Goal: Information Seeking & Learning: Learn about a topic

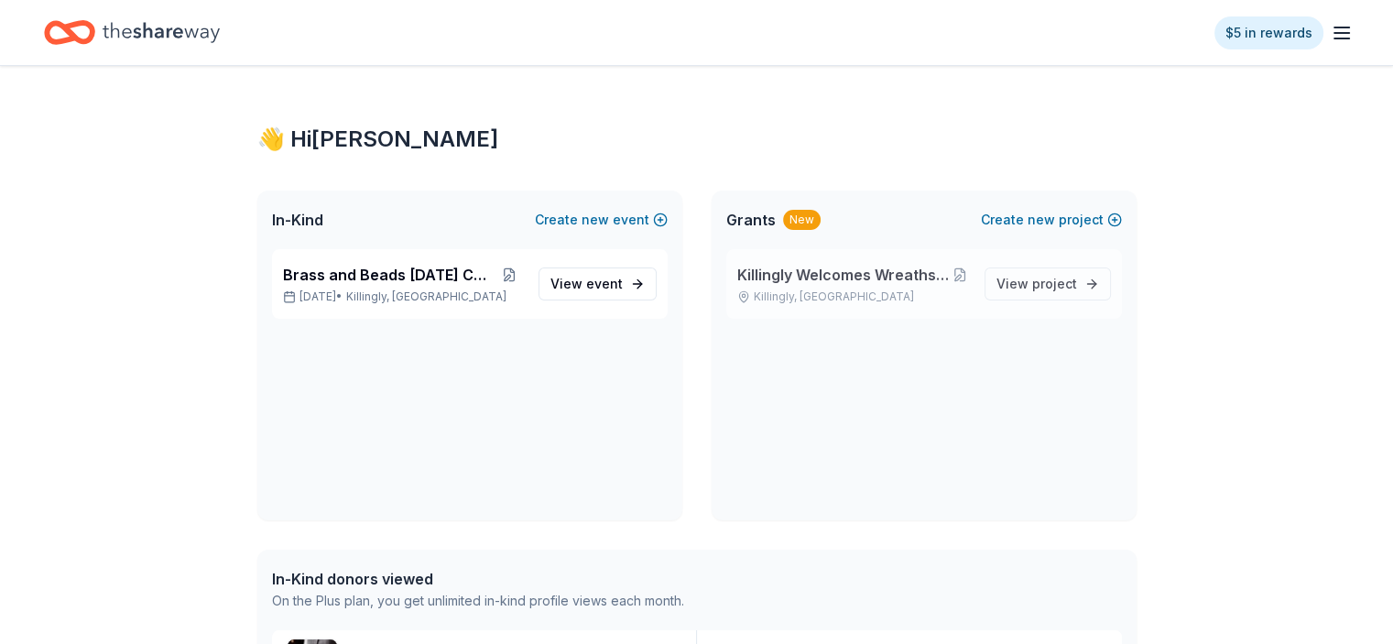
click at [895, 277] on span "Killingly Welcomes Wreaths Across [GEOGRAPHIC_DATA]" at bounding box center [843, 275] width 213 height 22
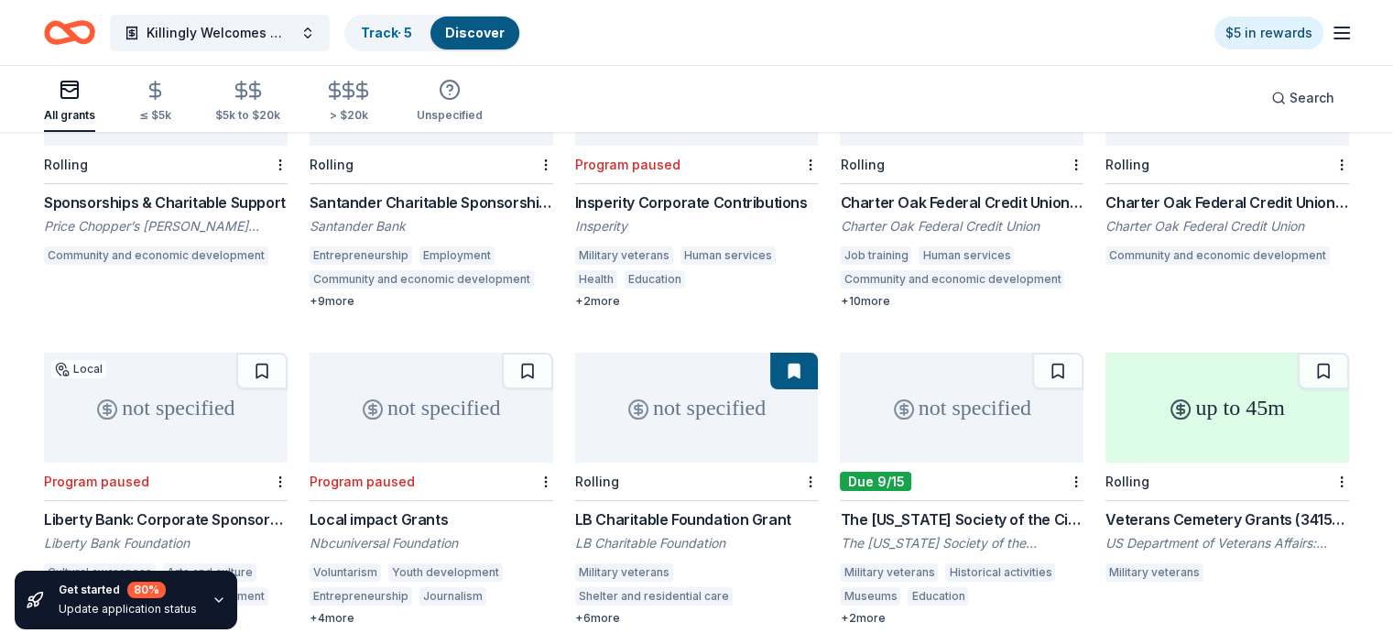
scroll to position [366, 0]
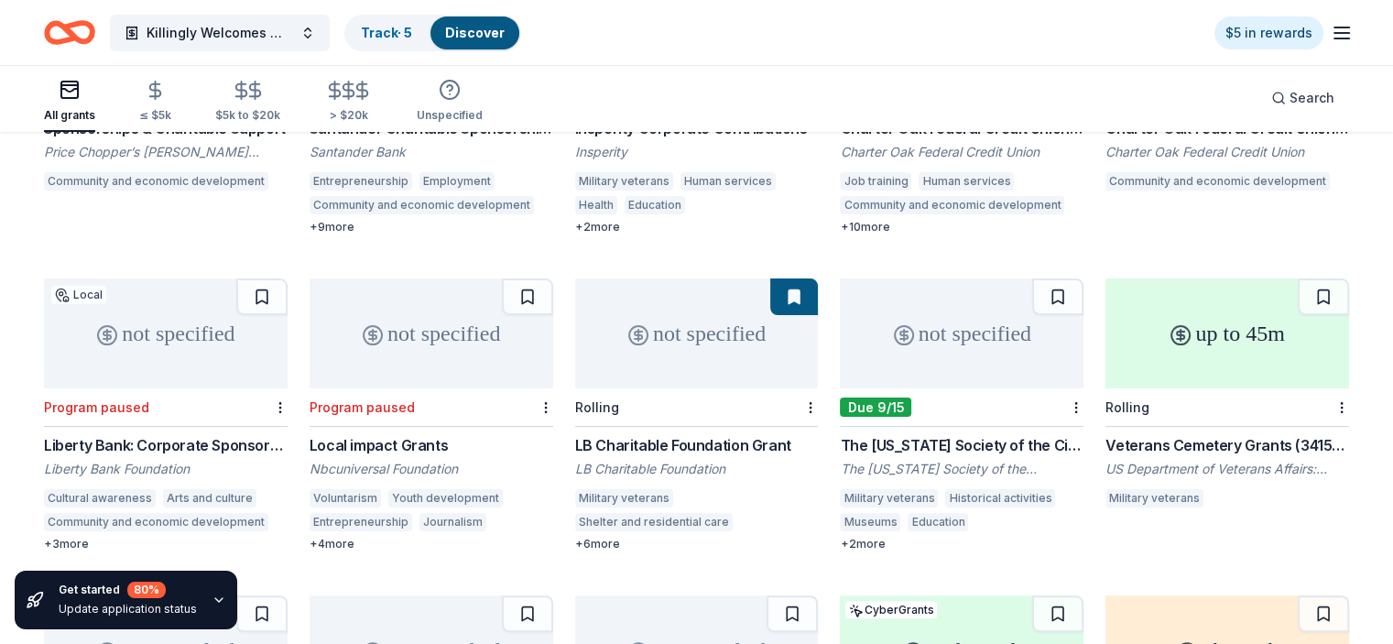
click at [1198, 434] on div "Veterans Cemetery Grants (341508)" at bounding box center [1227, 445] width 244 height 22
click at [1297, 278] on button at bounding box center [1322, 296] width 51 height 37
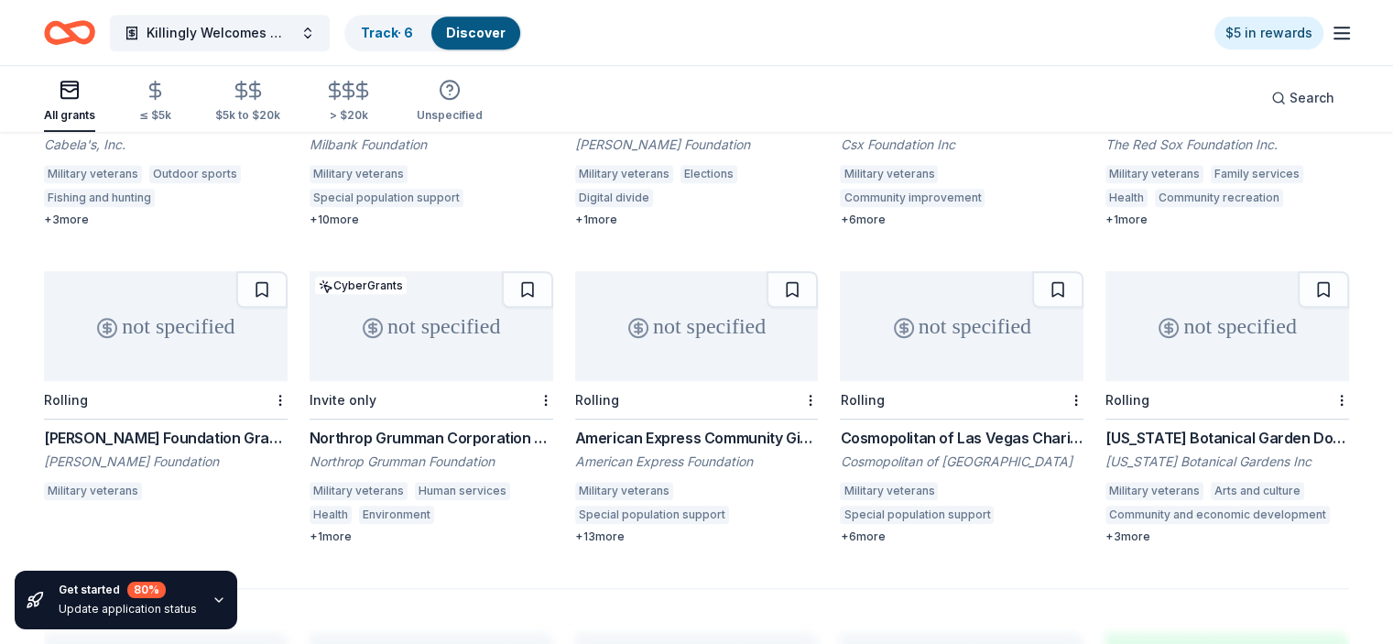
scroll to position [1099, 0]
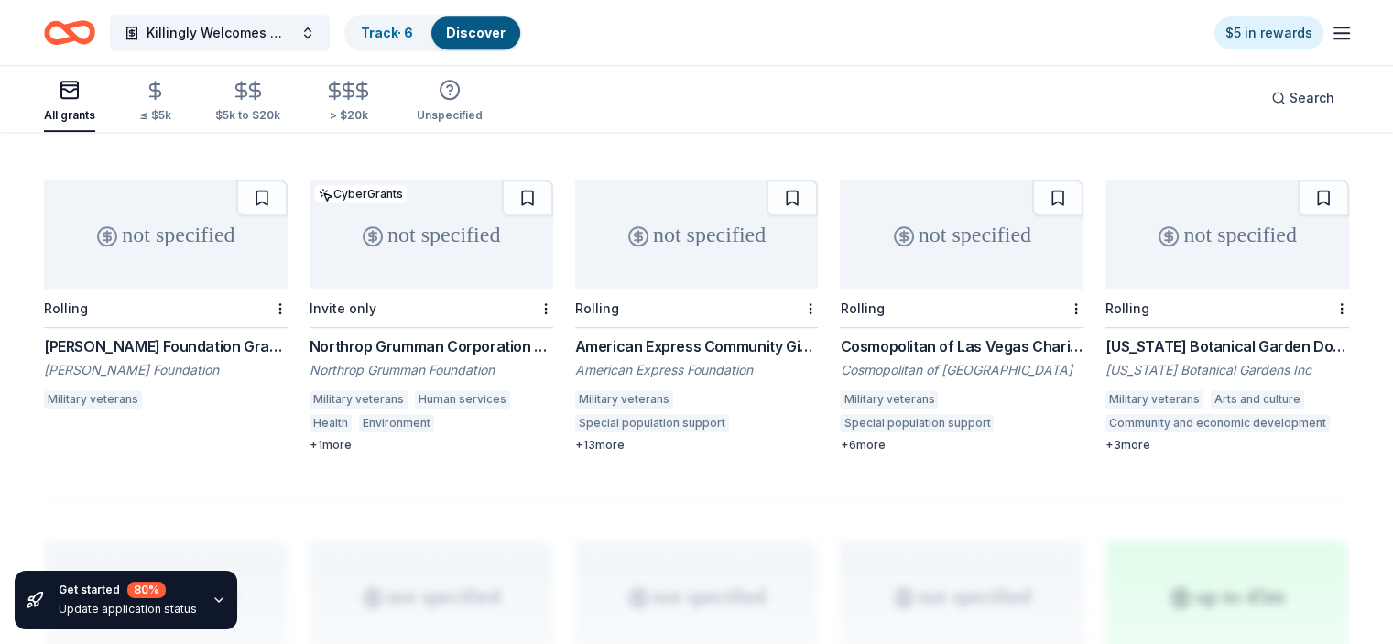
click at [429, 214] on div "not specified" at bounding box center [431, 234] width 244 height 110
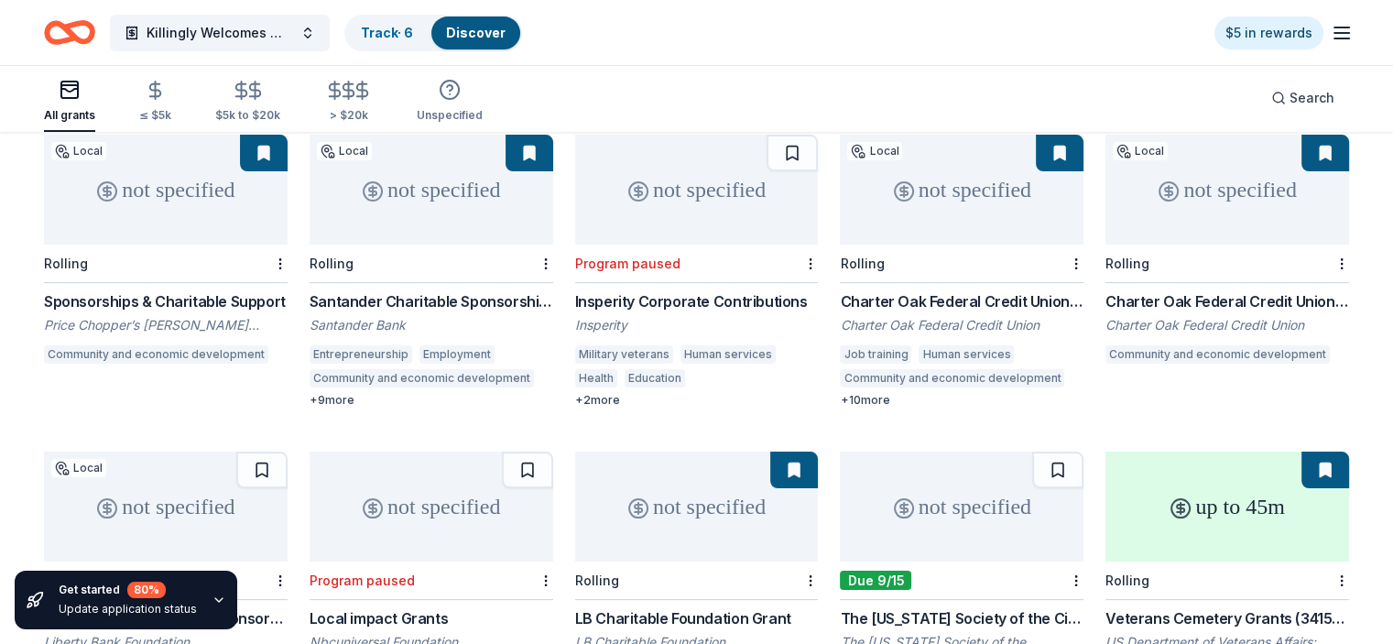
scroll to position [0, 0]
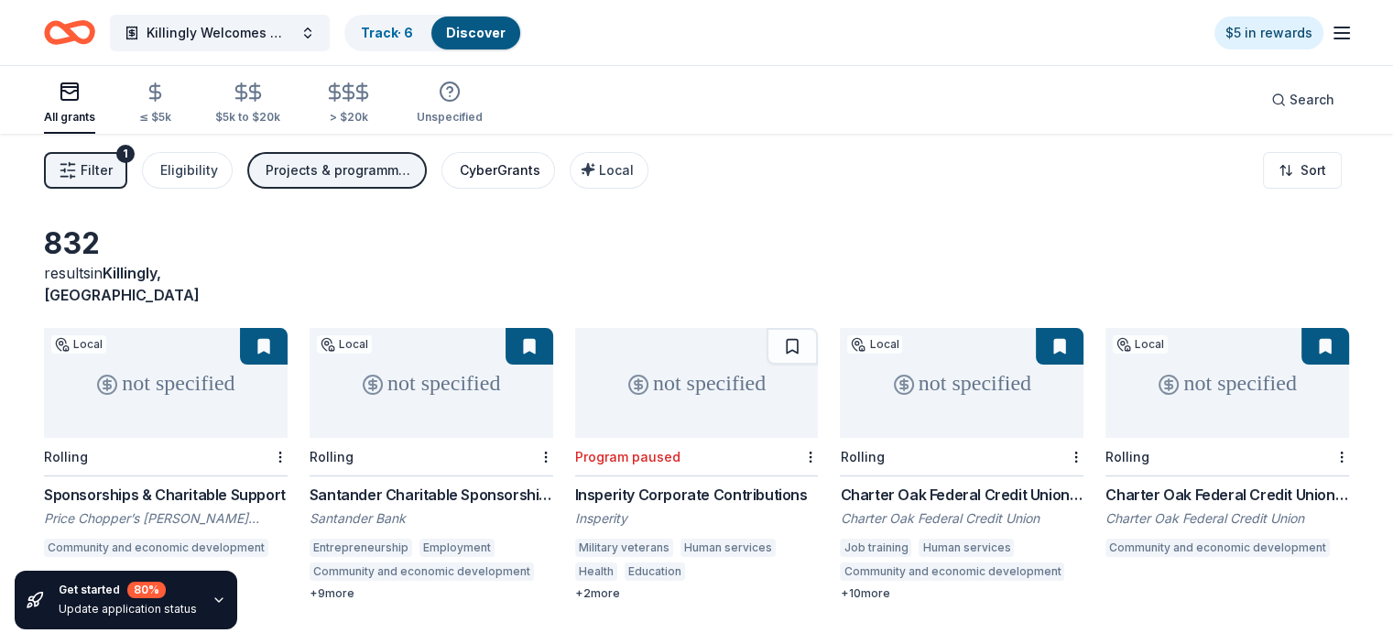
click at [518, 168] on div "CyberGrants" at bounding box center [500, 170] width 81 height 22
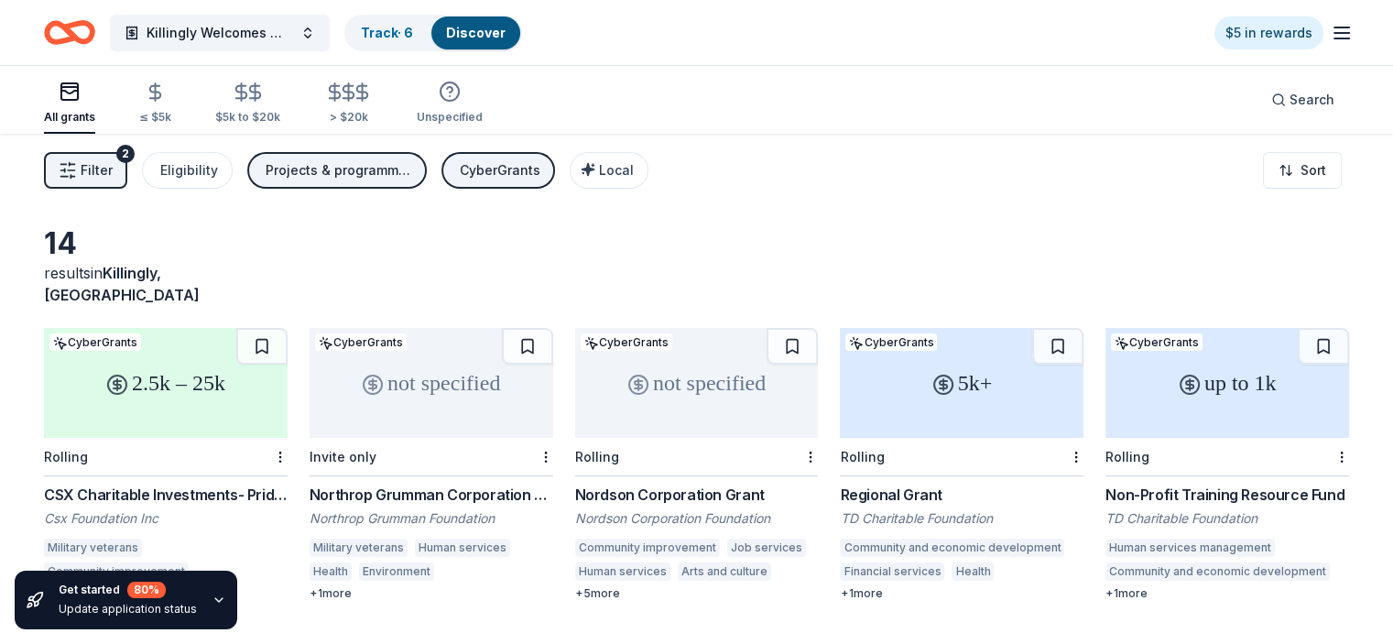
click at [113, 163] on span "Filter" at bounding box center [97, 170] width 32 height 22
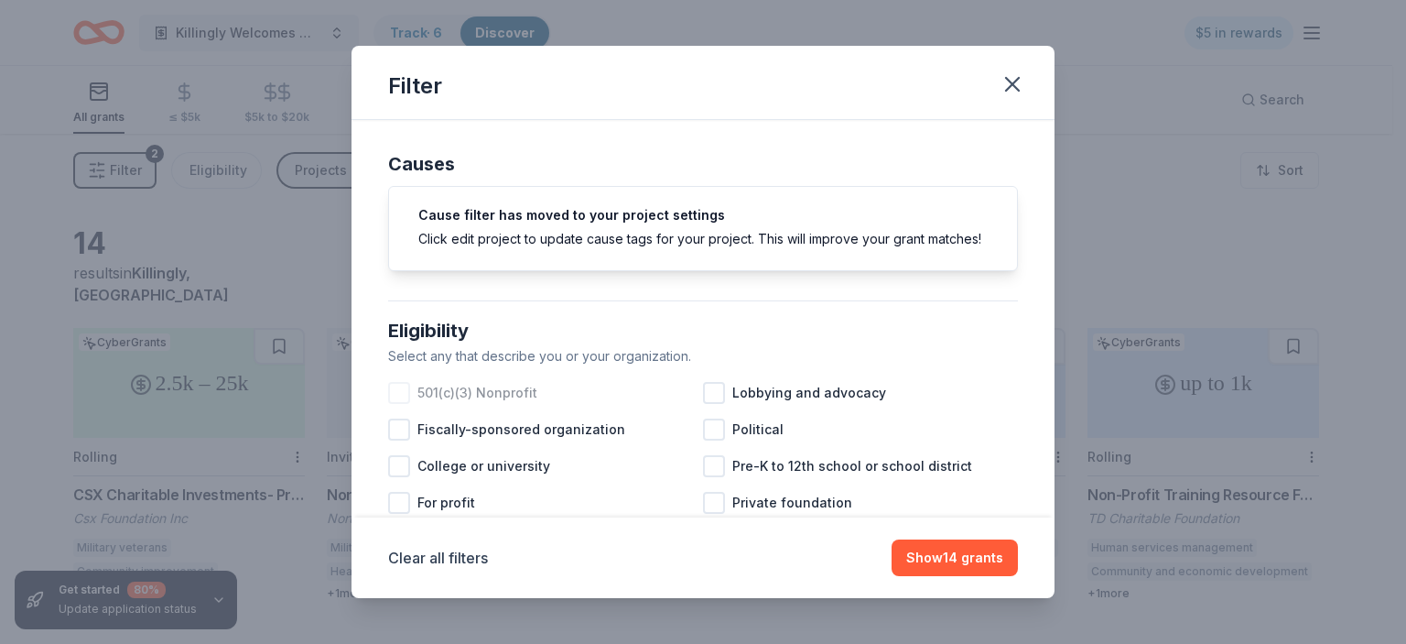
click at [398, 404] on div at bounding box center [399, 393] width 22 height 22
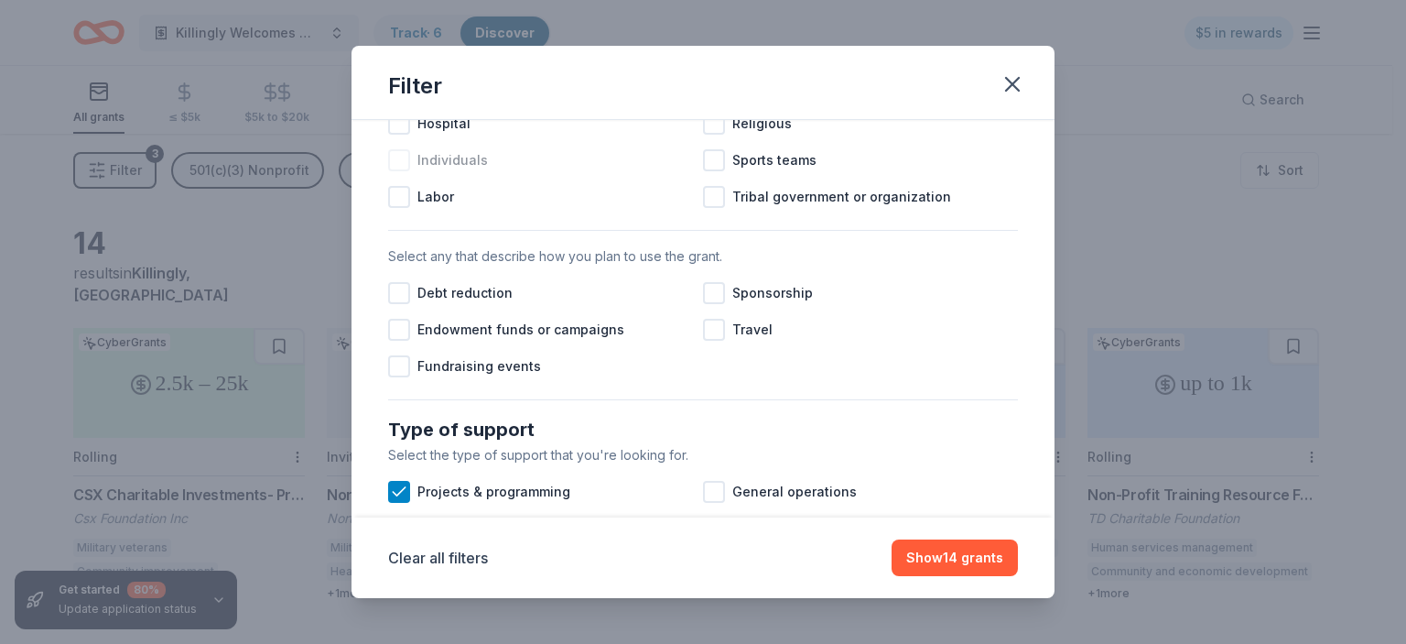
scroll to position [458, 0]
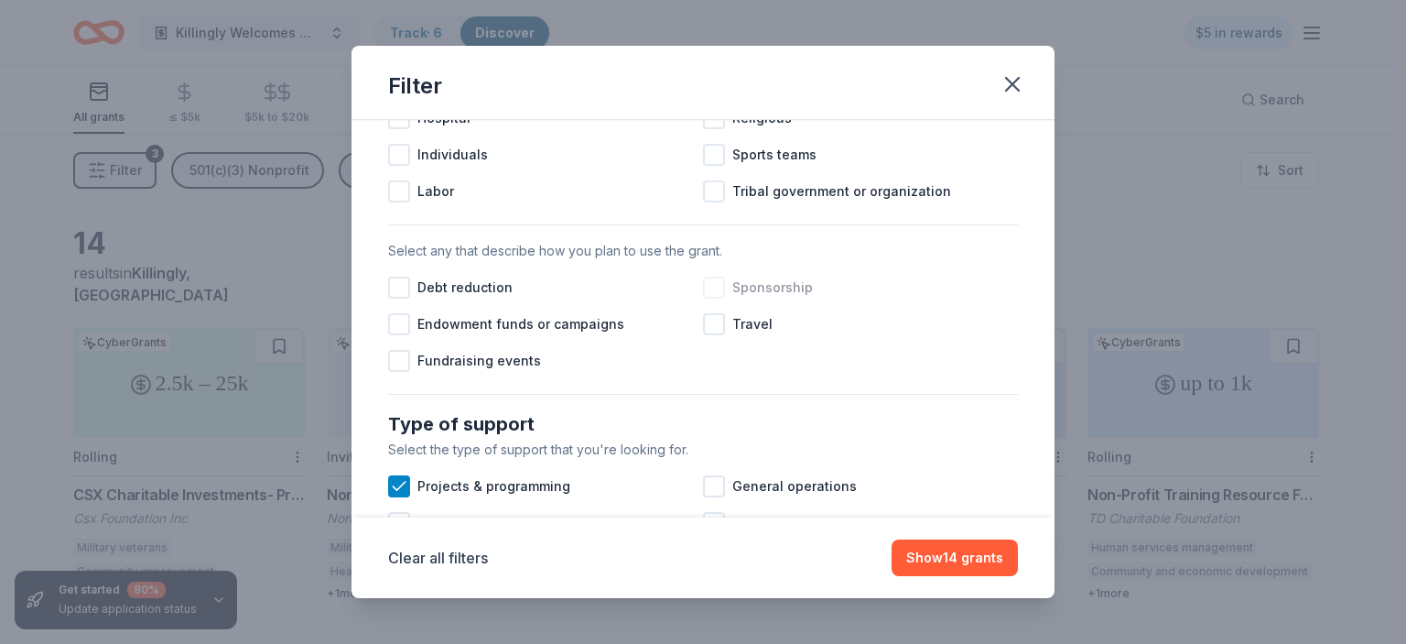
click at [703, 298] on div at bounding box center [714, 288] width 22 height 22
click at [397, 372] on div at bounding box center [399, 361] width 22 height 22
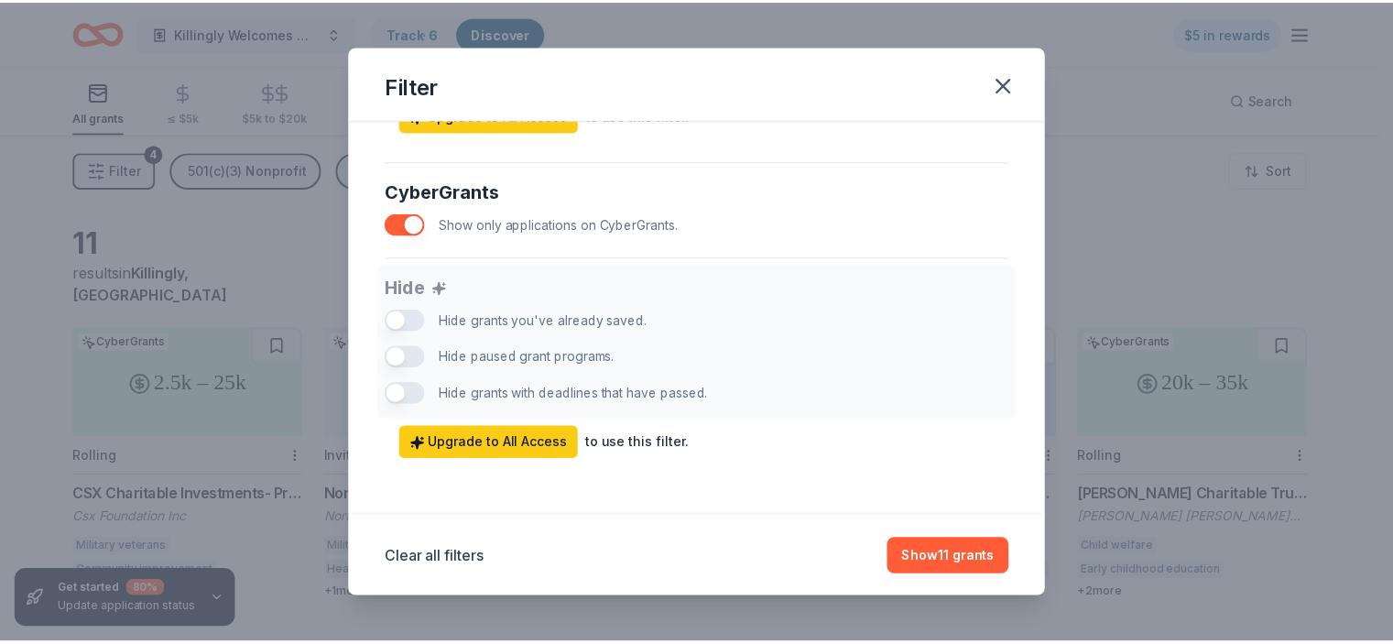
scroll to position [1175, 0]
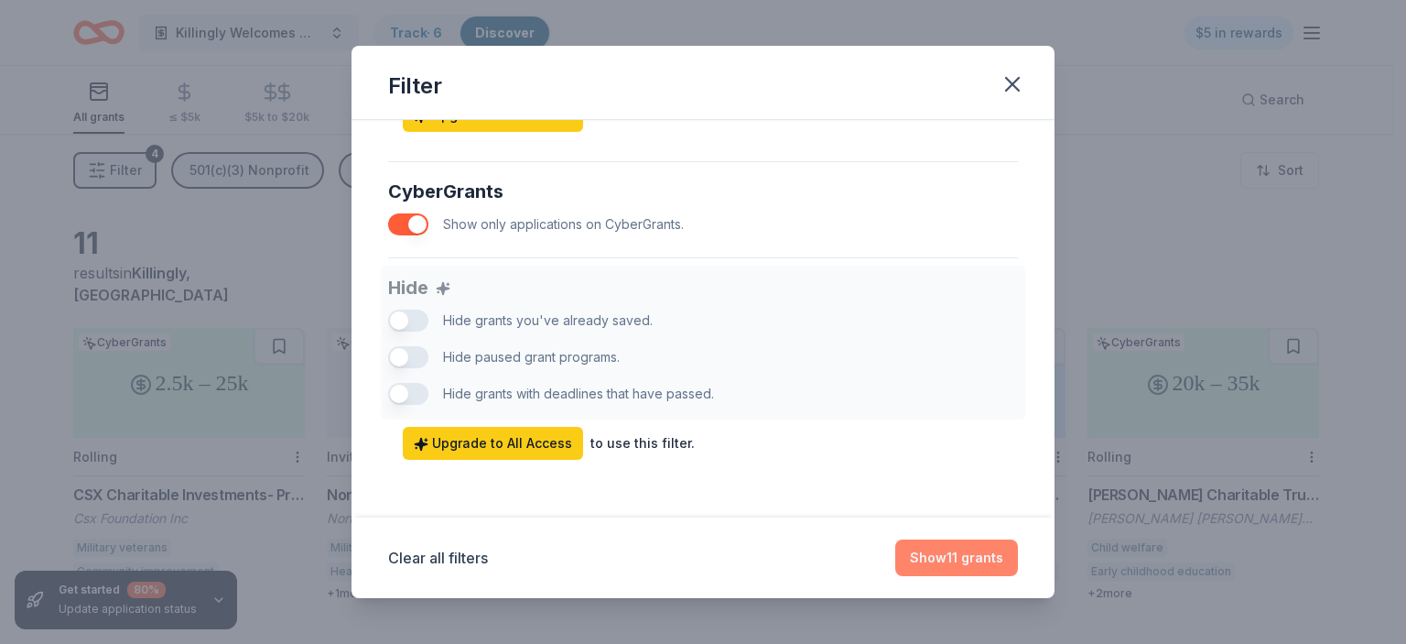
click at [953, 553] on button "Show 11 grants" at bounding box center [956, 557] width 123 height 37
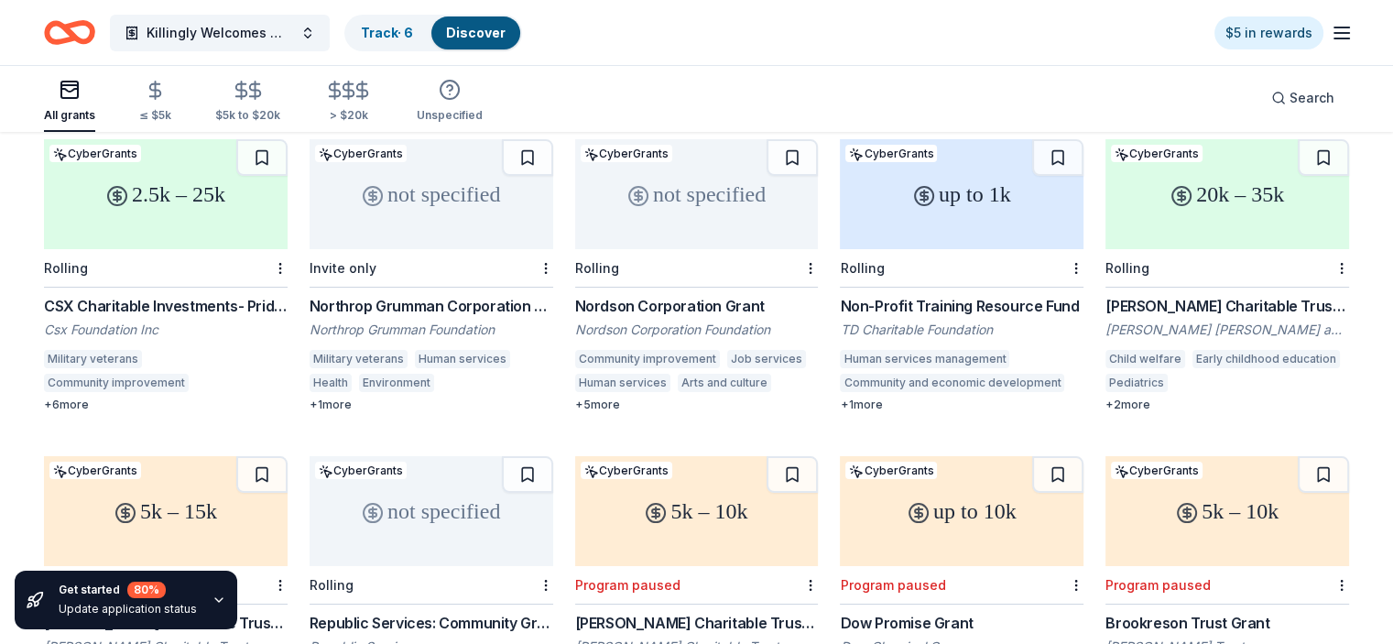
scroll to position [123, 0]
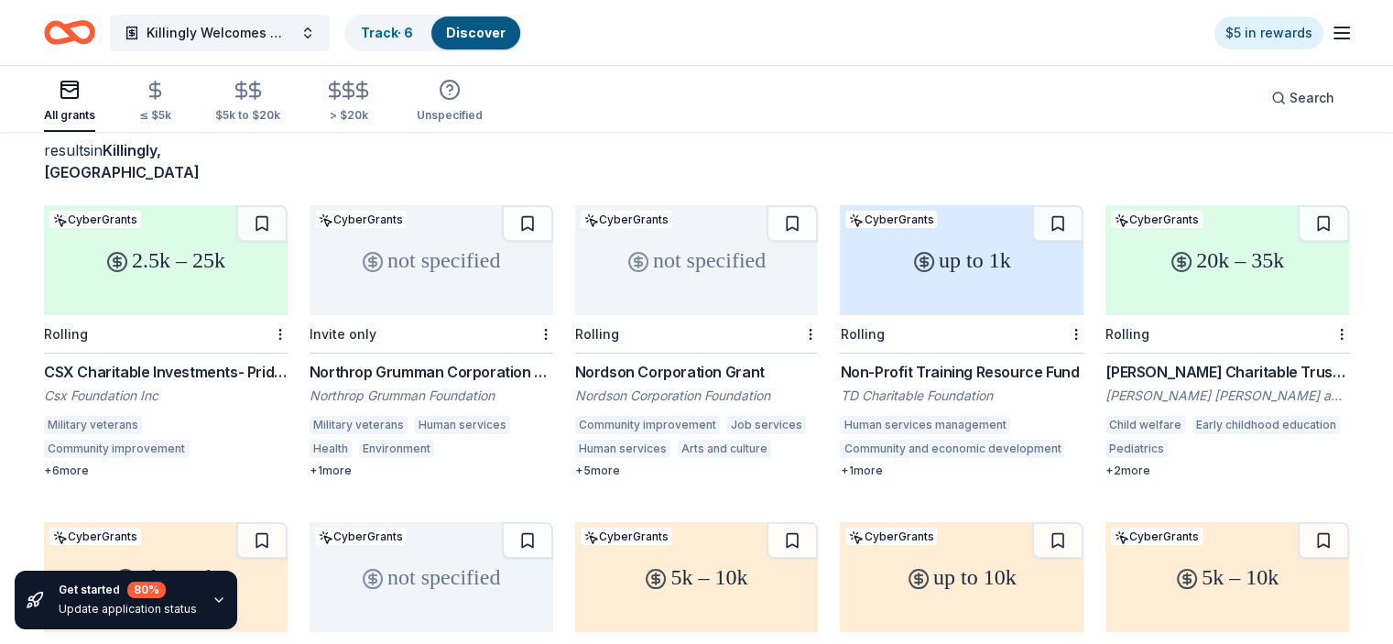
click at [180, 254] on div "2.5k – 25k" at bounding box center [166, 260] width 244 height 110
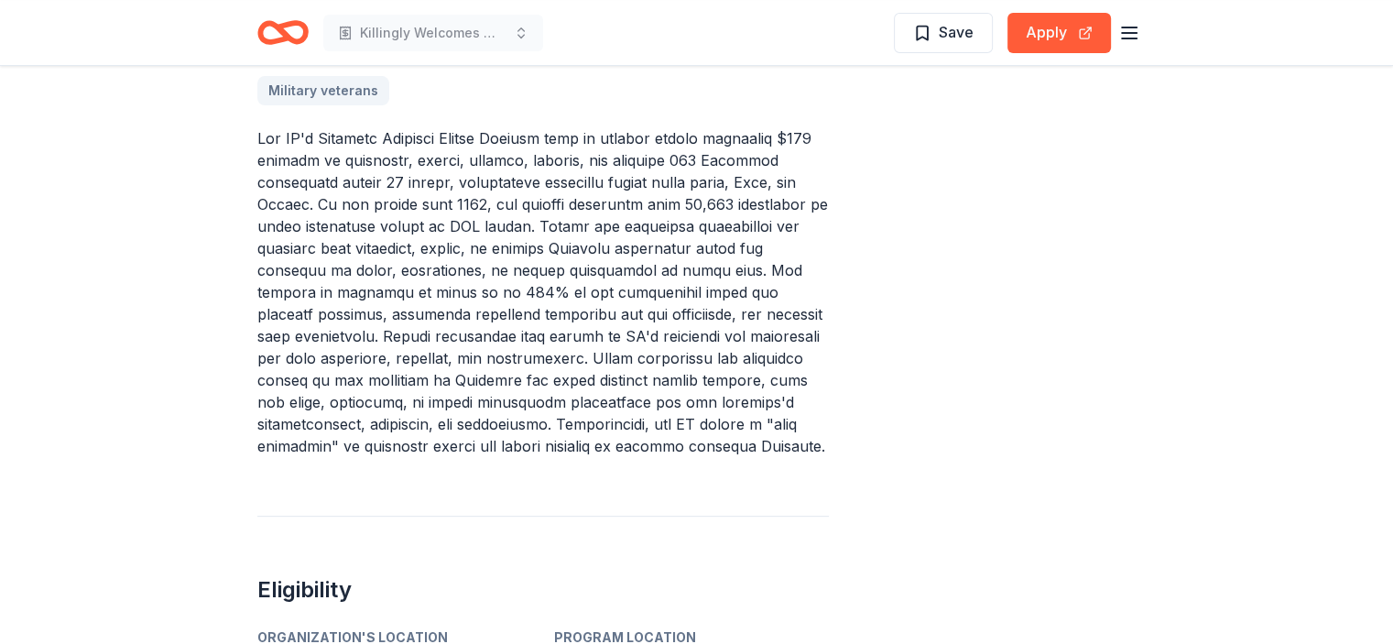
scroll to position [549, 0]
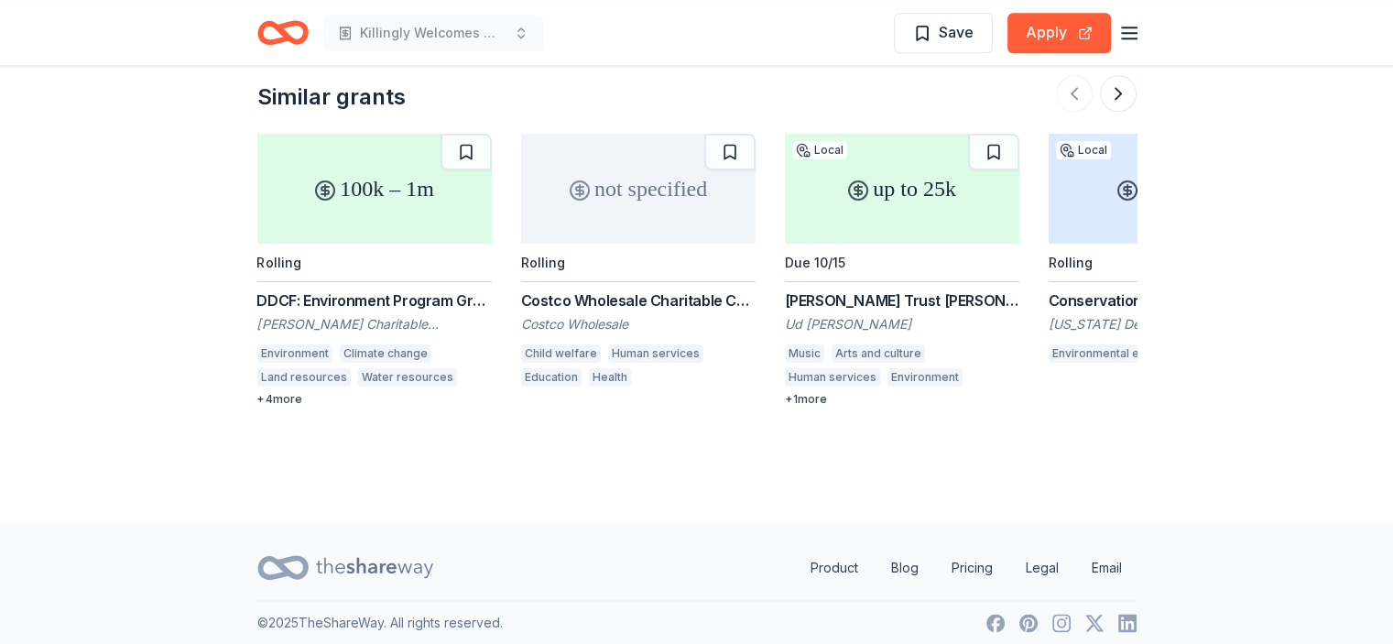
scroll to position [2279, 0]
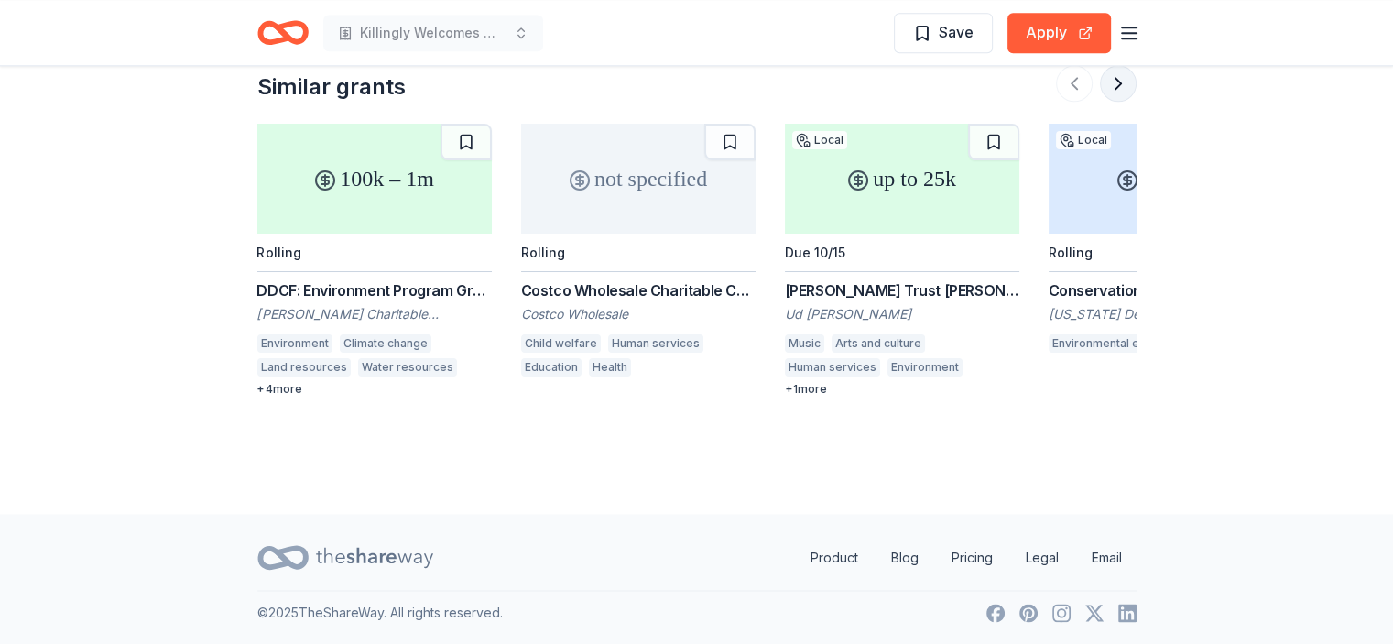
click at [1116, 81] on button at bounding box center [1118, 83] width 37 height 37
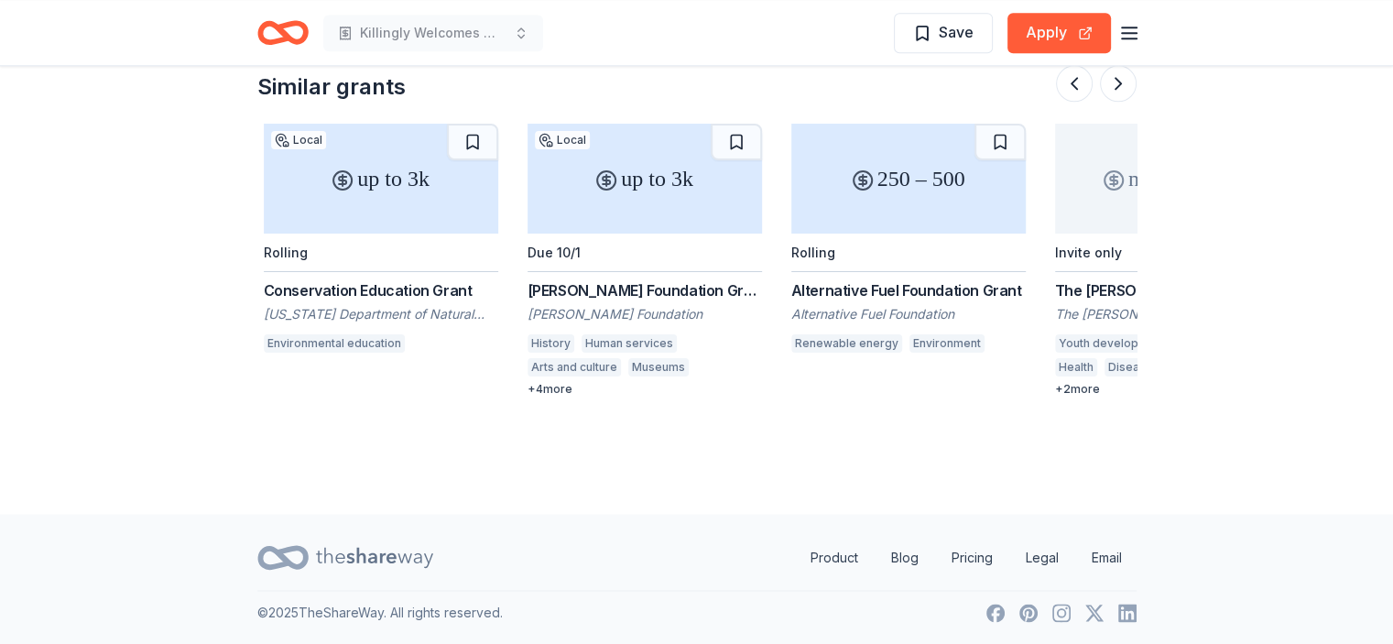
scroll to position [0, 791]
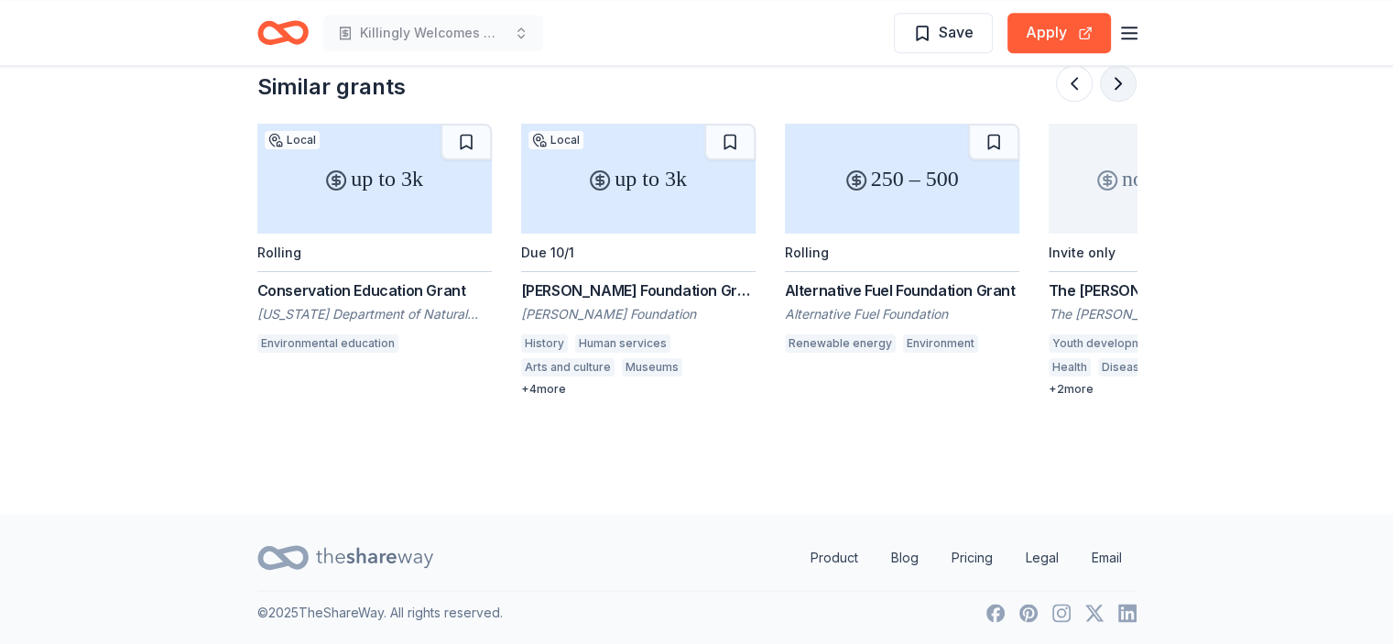
click at [1116, 81] on button at bounding box center [1118, 83] width 37 height 37
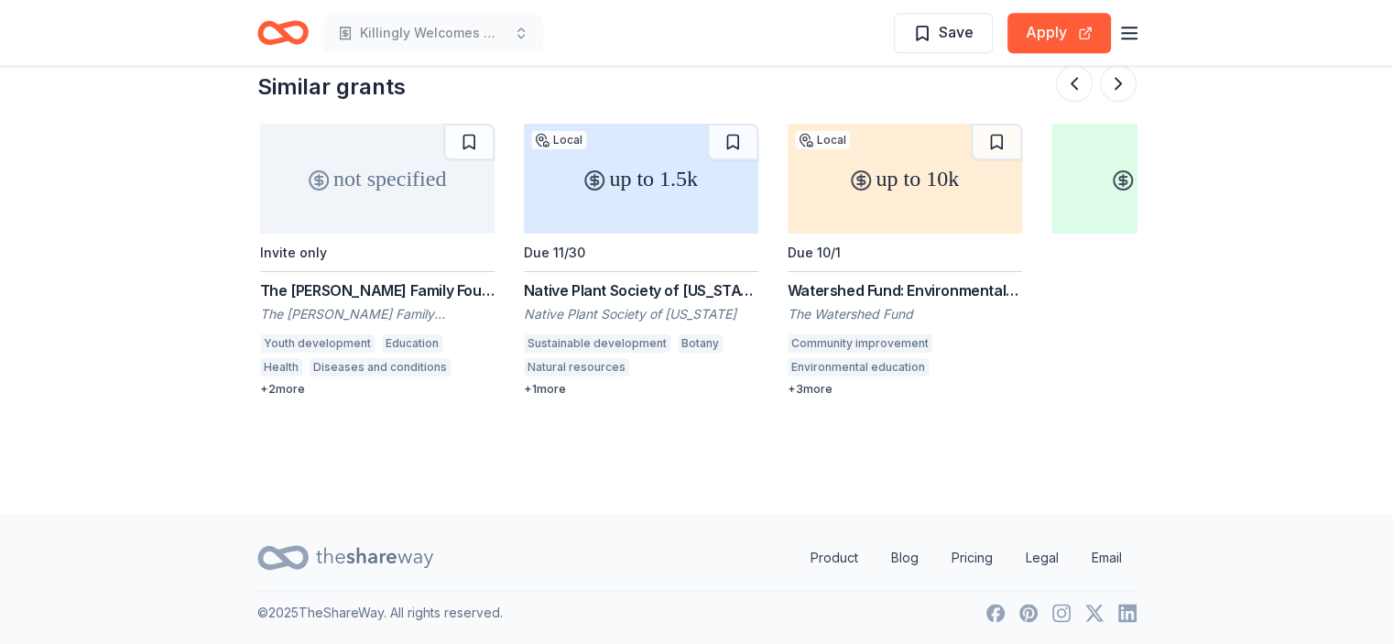
scroll to position [0, 1582]
click at [1118, 85] on button at bounding box center [1118, 83] width 37 height 37
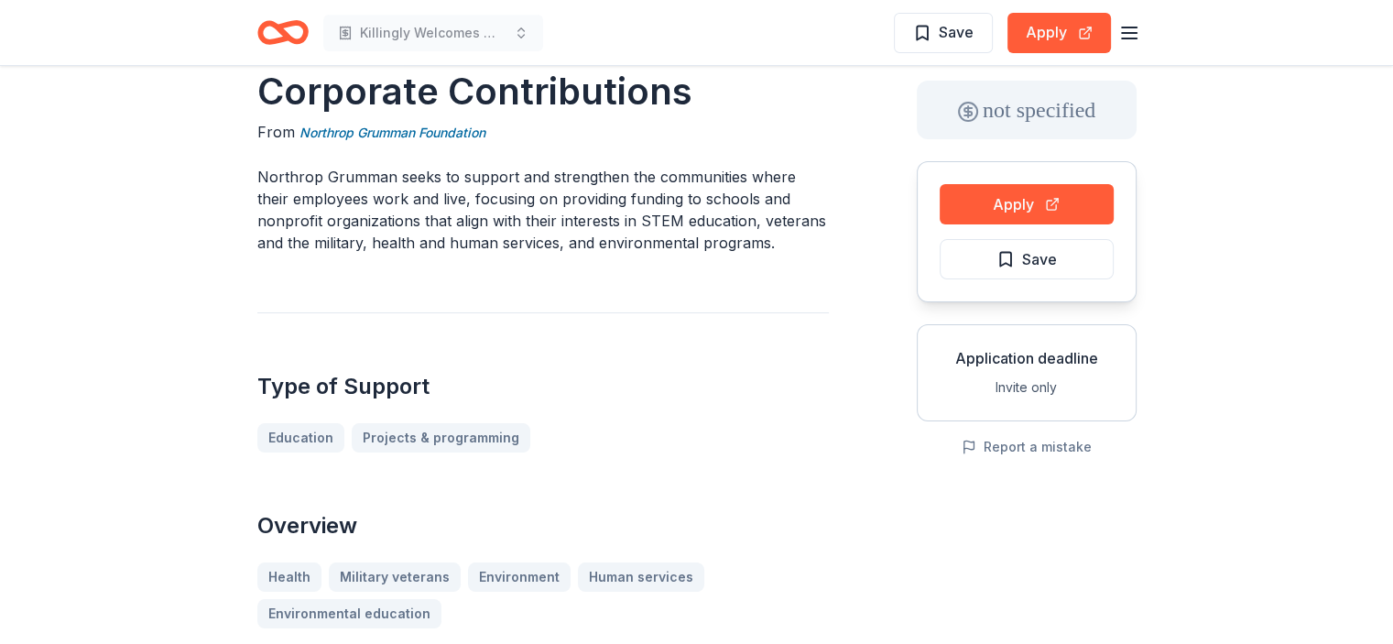
scroll to position [0, 0]
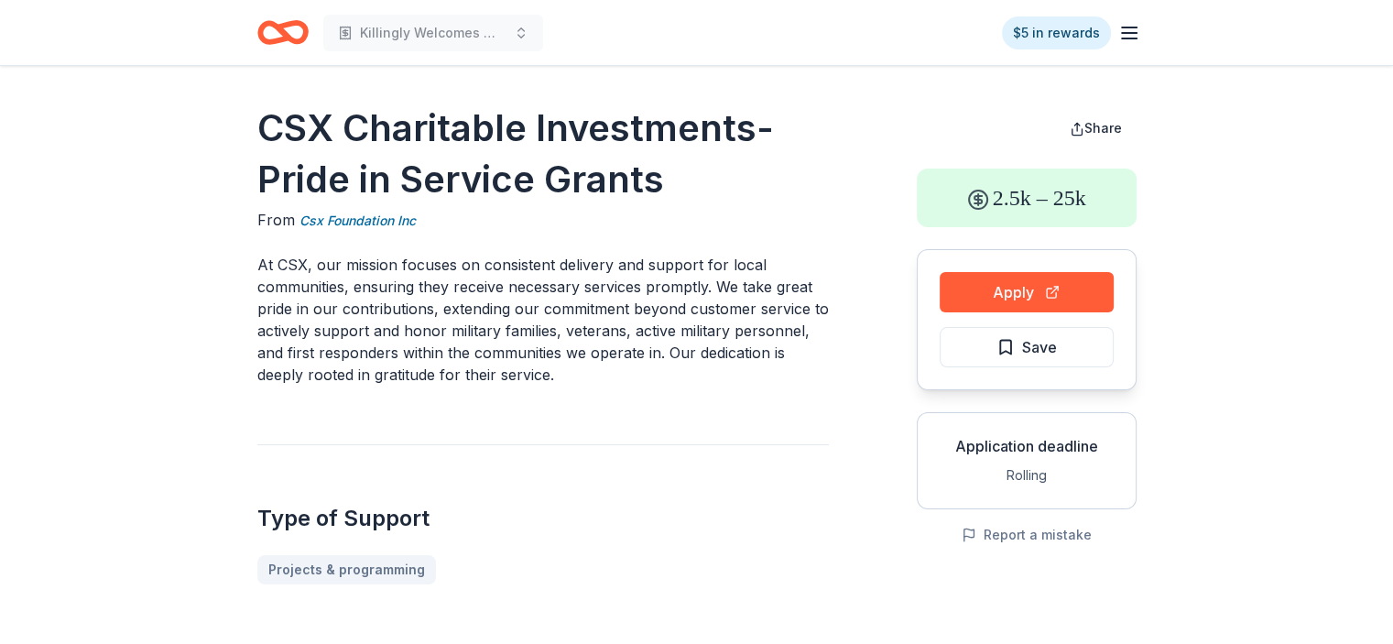
drag, startPoint x: 252, startPoint y: 124, endPoint x: 248, endPoint y: 319, distance: 195.1
drag, startPoint x: 253, startPoint y: 259, endPoint x: 268, endPoint y: 350, distance: 92.0
drag, startPoint x: 254, startPoint y: 255, endPoint x: 282, endPoint y: 374, distance: 122.4
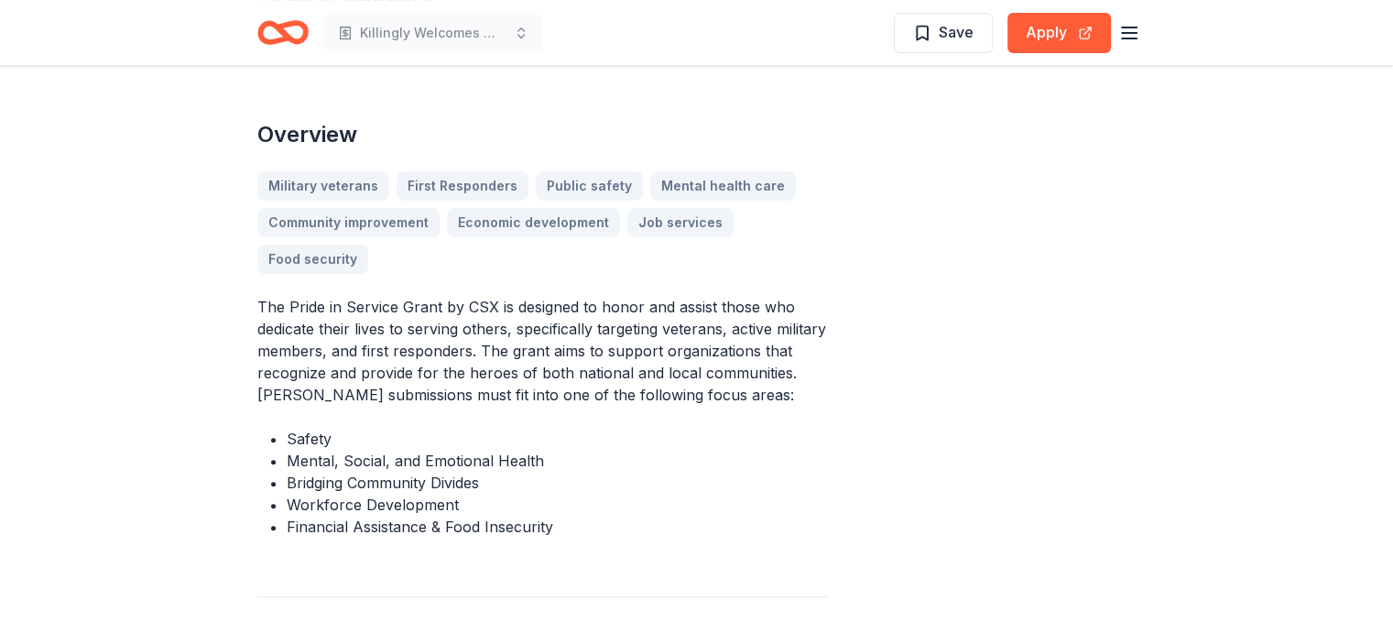
scroll to position [549, 0]
